Goal: Information Seeking & Learning: Learn about a topic

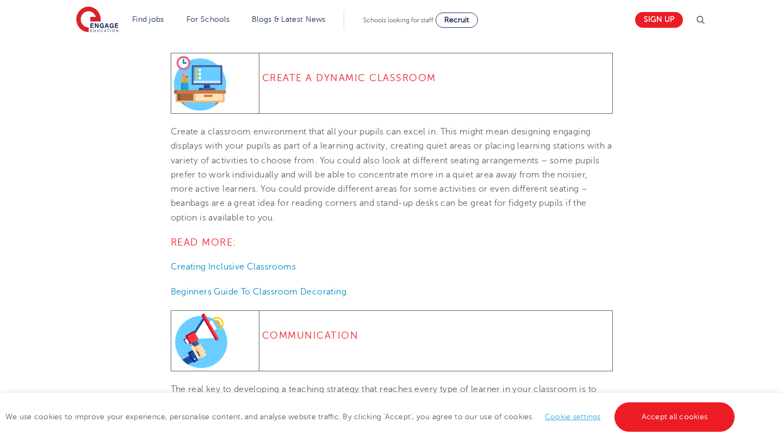
scroll to position [1524, 0]
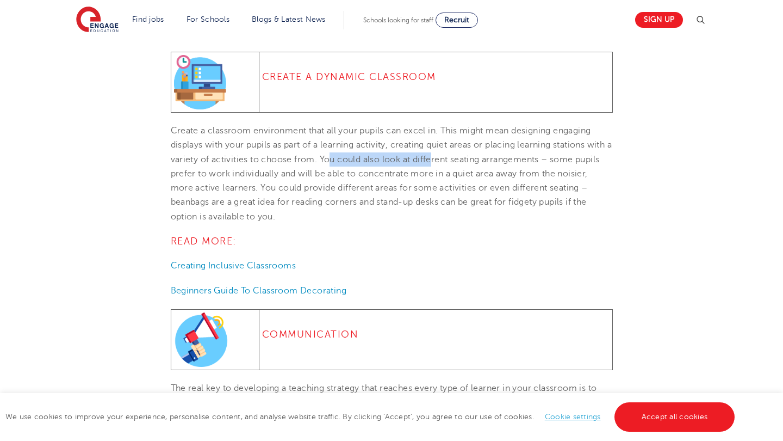
drag, startPoint x: 337, startPoint y: 162, endPoint x: 442, endPoint y: 170, distance: 105.8
click at [442, 170] on span "Create a classroom environment that all your pupils can excel in. This might me…" at bounding box center [392, 174] width 442 height 96
click at [496, 169] on span "Create a classroom environment that all your pupils can excel in. This might me…" at bounding box center [392, 174] width 442 height 96
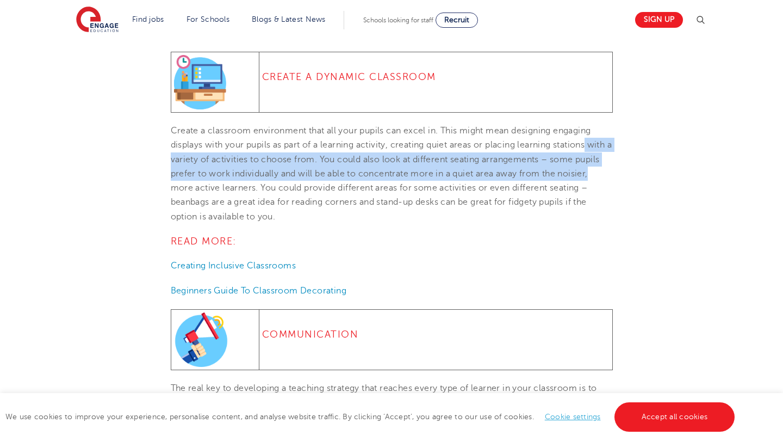
drag, startPoint x: 593, startPoint y: 157, endPoint x: 603, endPoint y: 169, distance: 15.5
click at [603, 170] on span "Create a classroom environment that all your pupils can excel in. This might me…" at bounding box center [392, 174] width 442 height 96
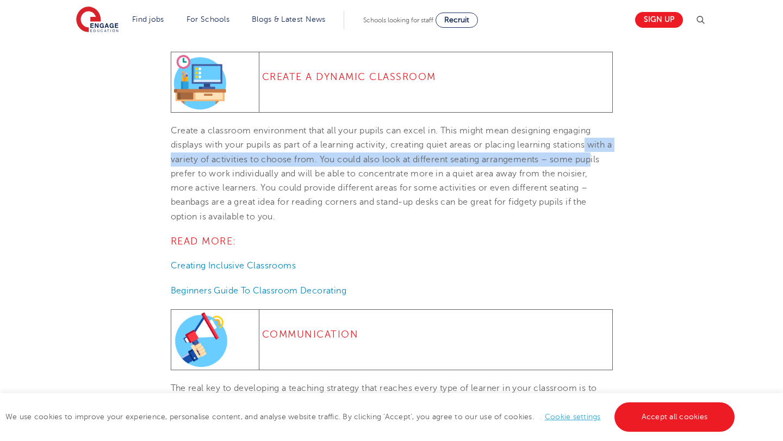
click at [603, 169] on span "Create a classroom environment that all your pupils can excel in. This might me…" at bounding box center [392, 174] width 442 height 96
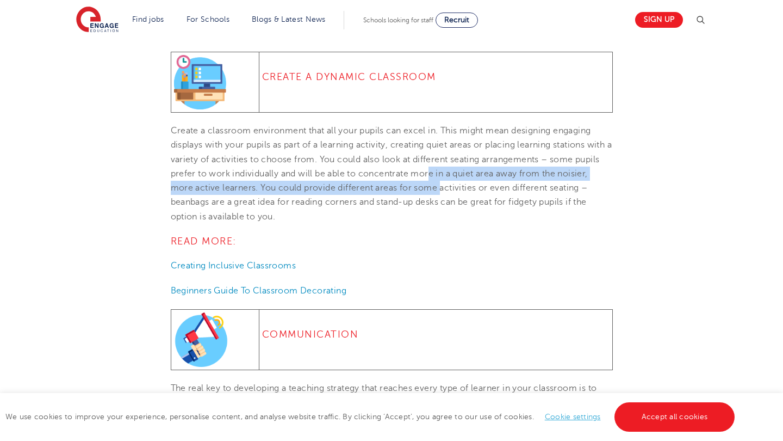
drag, startPoint x: 433, startPoint y: 181, endPoint x: 442, endPoint y: 191, distance: 13.1
click at [442, 191] on span "Create a classroom environment that all your pupils can excel in. This might me…" at bounding box center [392, 174] width 442 height 96
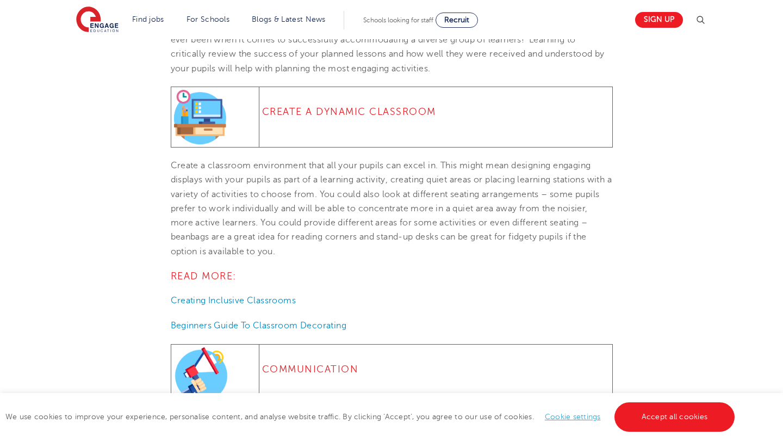
scroll to position [1492, 0]
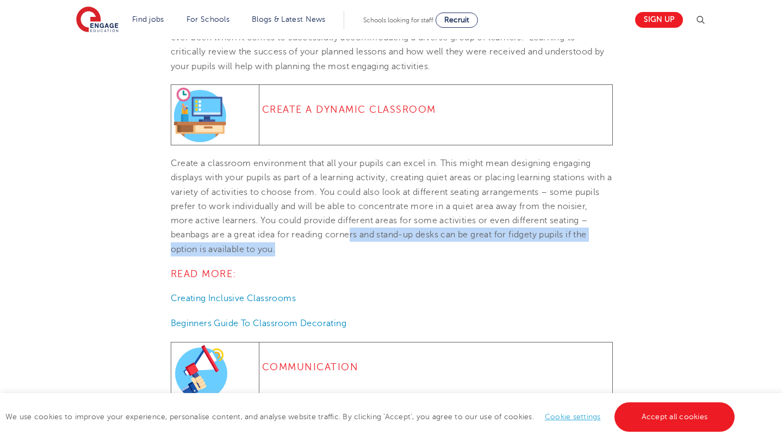
drag, startPoint x: 351, startPoint y: 243, endPoint x: 357, endPoint y: 250, distance: 8.5
click at [357, 250] on p "Create a classroom environment that all your pupils can excel in. This might me…" at bounding box center [392, 206] width 442 height 100
click at [357, 249] on p "Create a classroom environment that all your pupils can excel in. This might me…" at bounding box center [392, 206] width 442 height 100
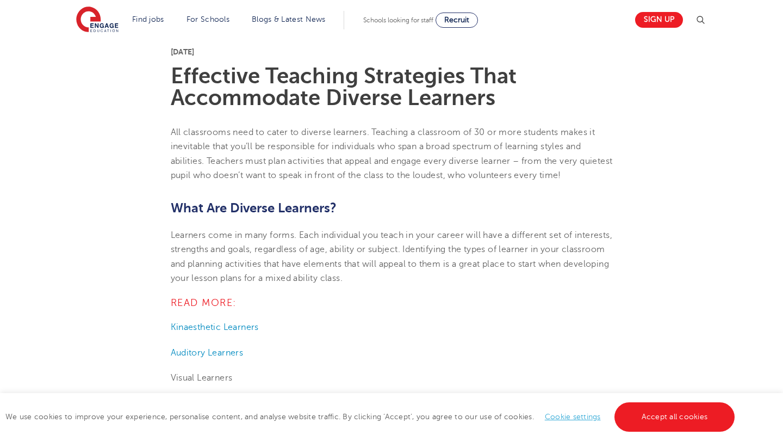
scroll to position [276, 0]
